Goal: Check status: Check status

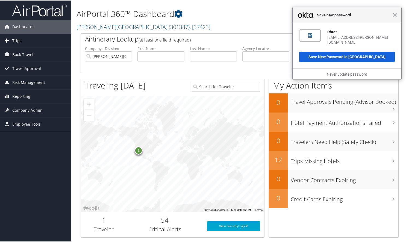
click at [18, 39] on span "Trips" at bounding box center [16, 40] width 9 height 14
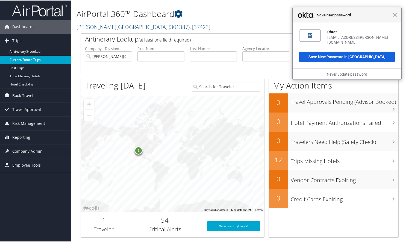
click at [31, 58] on link "Current/Future Trips" at bounding box center [35, 59] width 71 height 8
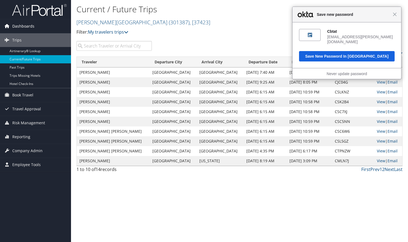
click at [31, 27] on span "Dashboards" at bounding box center [23, 26] width 22 height 14
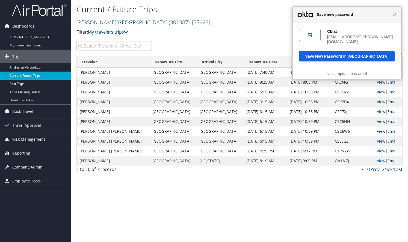
click at [116, 46] on input "search" at bounding box center [114, 46] width 75 height 10
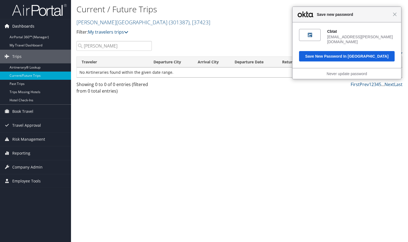
type input "spellman"
click at [26, 26] on span "Dashboards" at bounding box center [23, 26] width 22 height 14
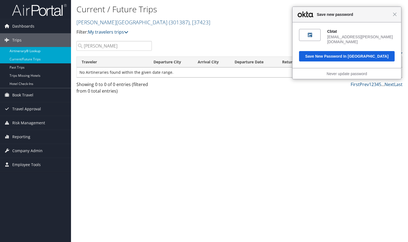
click at [19, 51] on link "Airtinerary® Lookup" at bounding box center [35, 51] width 71 height 8
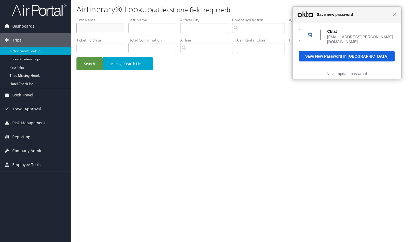
click at [91, 26] on input "text" at bounding box center [101, 28] width 48 height 10
type input "[PERSON_NAME]"
click at [77, 57] on button "Search" at bounding box center [90, 63] width 26 height 13
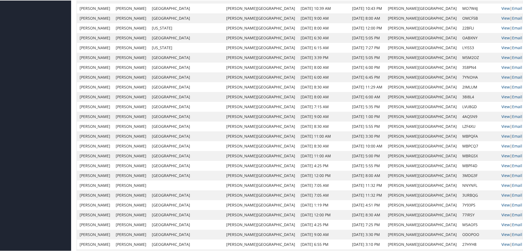
scroll to position [344, 0]
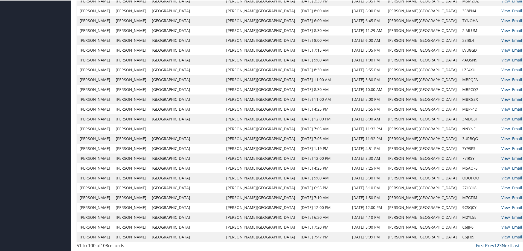
click at [408, 242] on link "Next" at bounding box center [506, 245] width 10 height 6
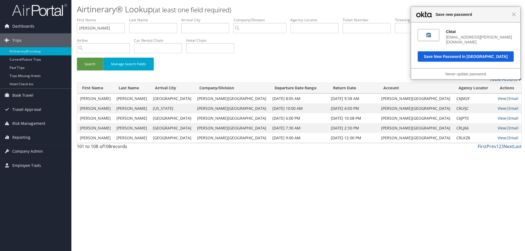
scroll to position [0, 0]
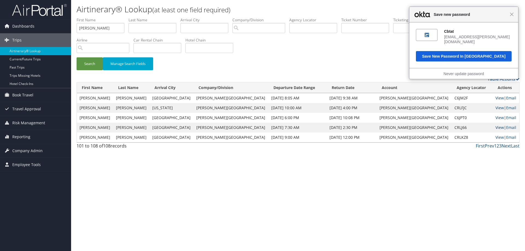
click at [408, 127] on link "View" at bounding box center [499, 127] width 8 height 5
click at [408, 137] on link "View" at bounding box center [499, 137] width 8 height 5
drag, startPoint x: 108, startPoint y: 31, endPoint x: 46, endPoint y: 31, distance: 61.8
click at [46, 31] on div "Dashboards AirPortal 360™ (Manager) My Travel Dashboard Trips Airtinerary® Look…" at bounding box center [262, 125] width 525 height 251
click at [150, 30] on input "text" at bounding box center [153, 28] width 48 height 10
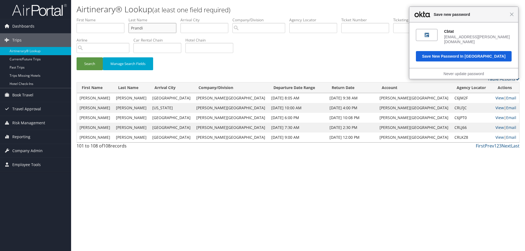
type input "Prandi"
click at [77, 57] on button "Search" at bounding box center [90, 63] width 26 height 13
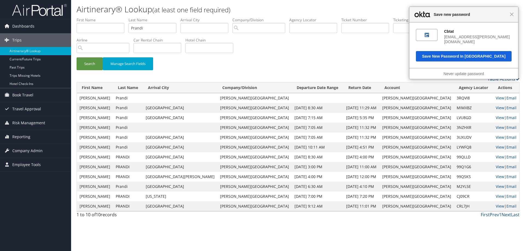
drag, startPoint x: 188, startPoint y: 203, endPoint x: 144, endPoint y: 262, distance: 73.4
click at [144, 242] on html "Close Save new password Cbtat sjames@endicott.edu Save New Password in Okta Nev…" at bounding box center [262, 125] width 525 height 251
click at [140, 237] on div "Airtinerary® Lookup (at least one field required) Suzanne James Suzanne James M…" at bounding box center [298, 125] width 454 height 251
click at [86, 63] on button "Search" at bounding box center [90, 63] width 26 height 13
click at [408, 206] on link "View" at bounding box center [500, 206] width 8 height 5
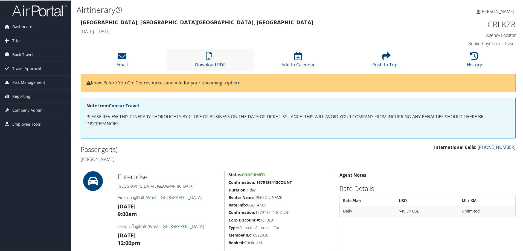
click at [209, 57] on icon at bounding box center [210, 55] width 9 height 9
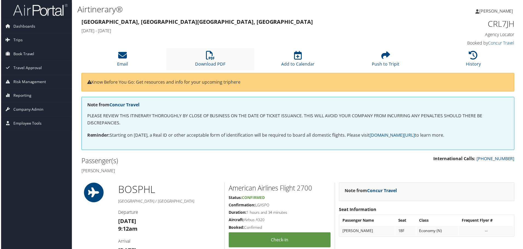
click at [212, 61] on li "Download PDF" at bounding box center [210, 59] width 88 height 22
